Goal: Task Accomplishment & Management: Complete application form

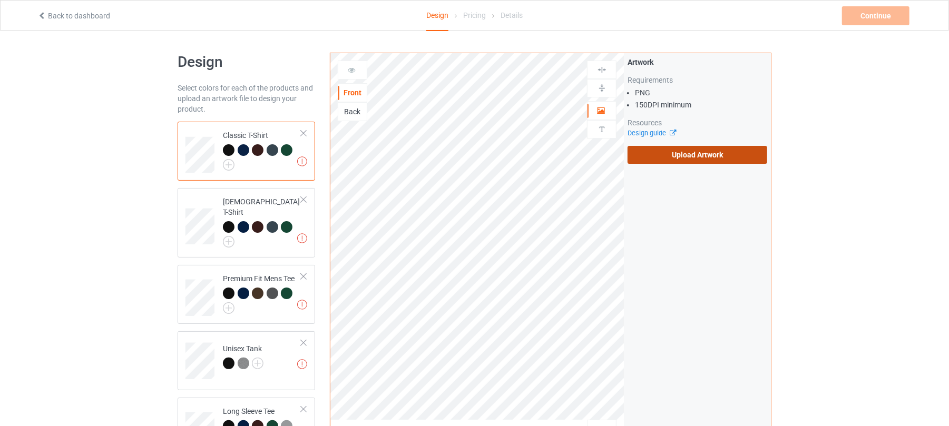
click at [669, 155] on label "Upload Artwork" at bounding box center [697, 155] width 140 height 18
click at [0, 0] on input "Upload Artwork" at bounding box center [0, 0] width 0 height 0
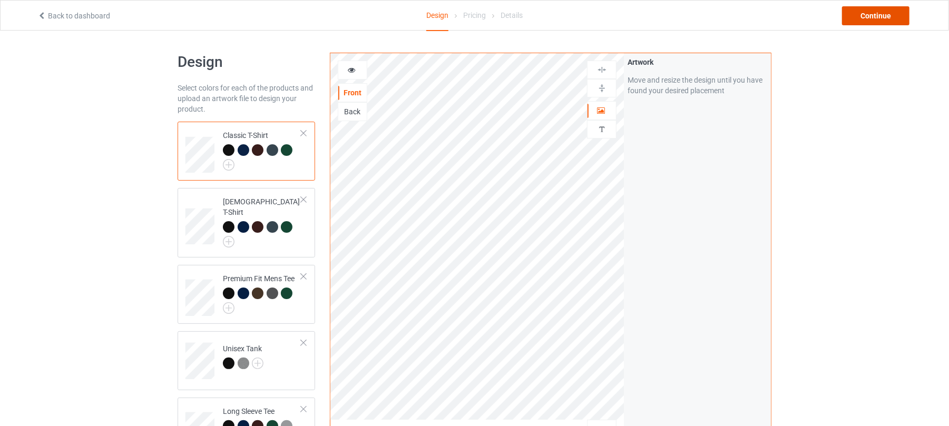
click at [881, 16] on div "Continue" at bounding box center [875, 15] width 67 height 19
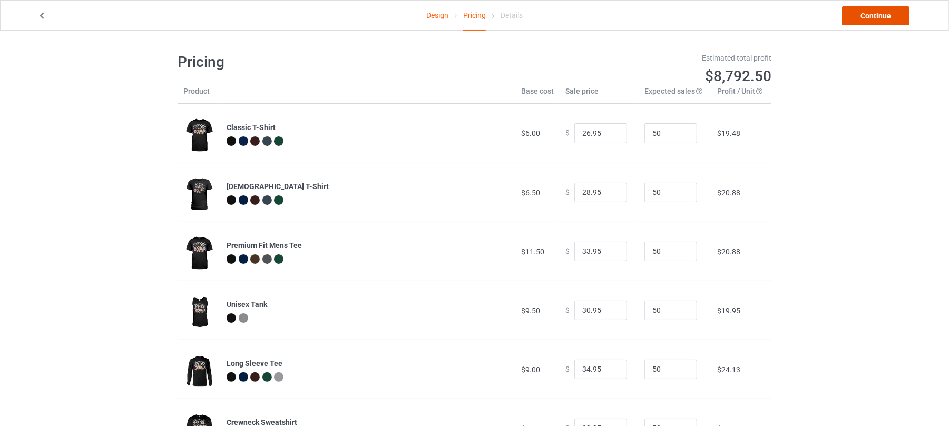
click at [878, 21] on link "Continue" at bounding box center [875, 15] width 67 height 19
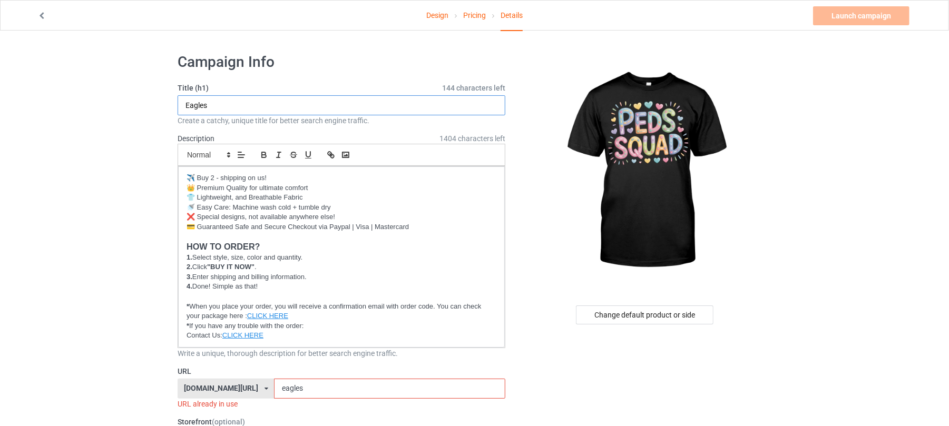
drag, startPoint x: 249, startPoint y: 102, endPoint x: 85, endPoint y: 105, distance: 163.4
type input "Peds Squad"
drag, startPoint x: 243, startPoint y: 103, endPoint x: 85, endPoint y: 102, distance: 158.6
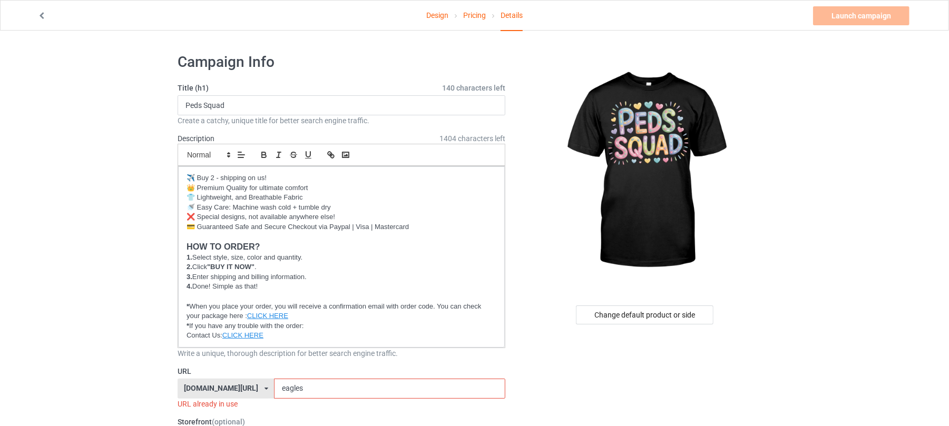
drag, startPoint x: 310, startPoint y: 385, endPoint x: 232, endPoint y: 386, distance: 78.0
click at [223, 385] on div "[DOMAIN_NAME][URL] [DOMAIN_NAME][URL] [DOMAIN_NAME][URL] 6273c5abfddeea00434baf…" at bounding box center [342, 389] width 328 height 20
paste input "Peds Squad"
click at [283, 390] on input "Peds Squad" at bounding box center [389, 389] width 231 height 20
type input "peds-squad"
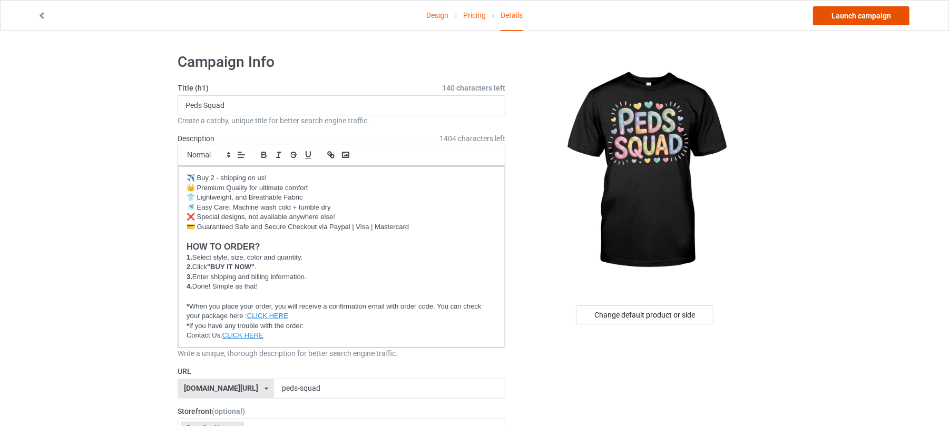
click at [860, 12] on link "Launch campaign" at bounding box center [861, 15] width 96 height 19
